Goal: Check status: Check status

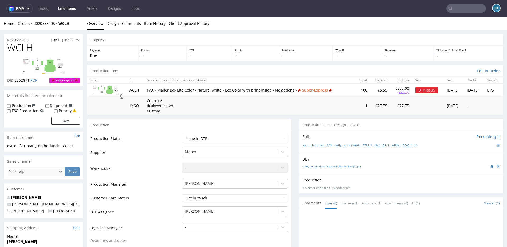
scroll to position [240, 0]
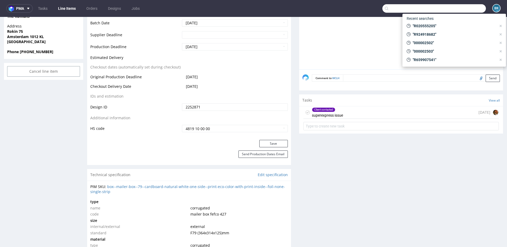
click at [467, 11] on input "text" at bounding box center [435, 8] width 104 height 8
paste input "R340231607"
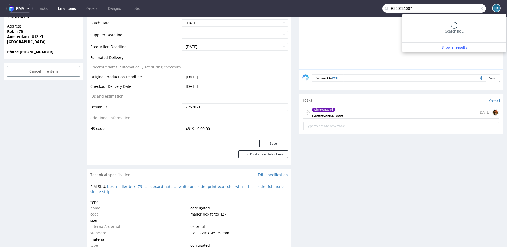
type input "R340231607"
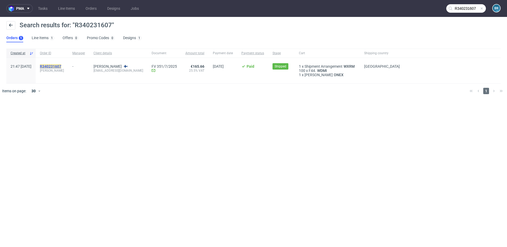
click at [61, 66] on mark "R340231607" at bounding box center [50, 66] width 21 height 4
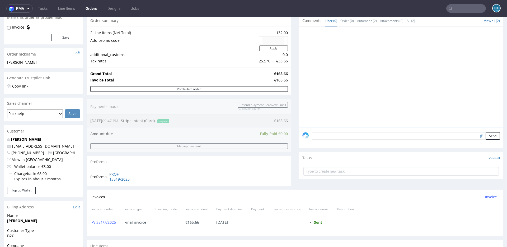
scroll to position [175, 0]
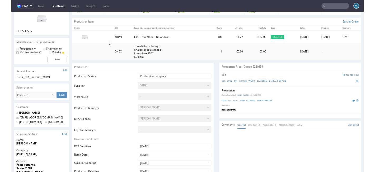
scroll to position [44, 0]
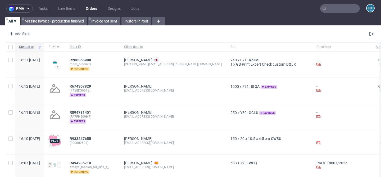
click at [341, 10] on input "text" at bounding box center [340, 8] width 40 height 8
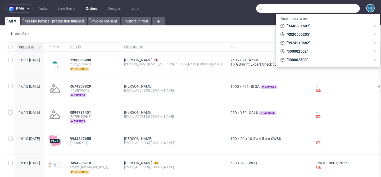
paste input "R020555205"
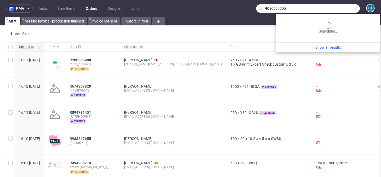
type input "R020555205"
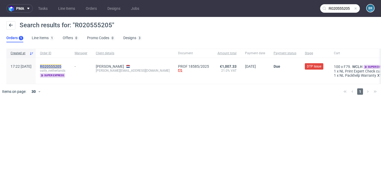
click at [61, 64] on mark "R020555205" at bounding box center [50, 66] width 21 height 4
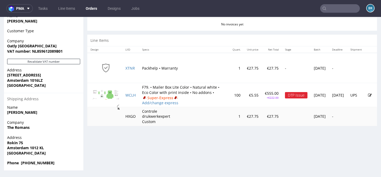
scroll to position [253, 0]
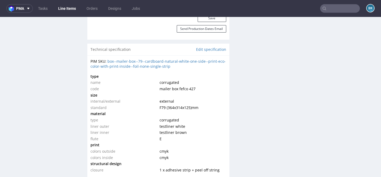
scroll to position [368, 0]
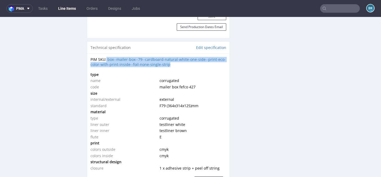
drag, startPoint x: 178, startPoint y: 70, endPoint x: 106, endPoint y: 63, distance: 71.7
click div "PIM SKU: box--mailer-box--79--cardboard-natural-white-one-side--print-eco-color…"
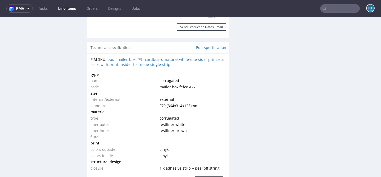
click div "Technical specification Edit specification"
